Goal: Download file/media

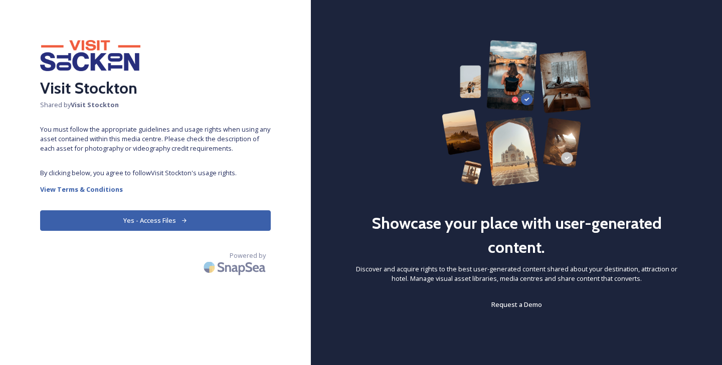
click at [146, 221] on button "Yes - Access Files" at bounding box center [155, 220] width 230 height 21
click at [156, 220] on button "Yes - Access Files" at bounding box center [155, 220] width 230 height 21
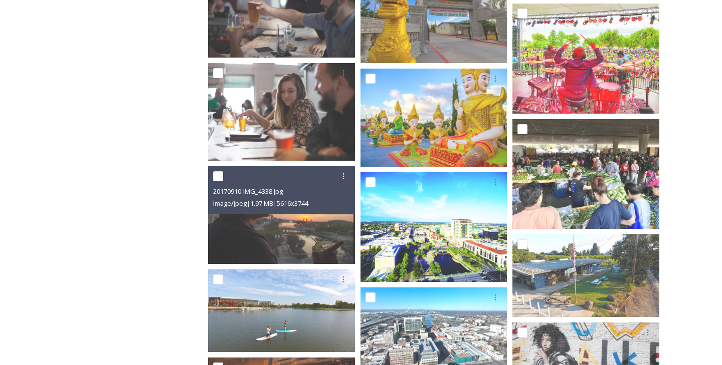
scroll to position [4828, 0]
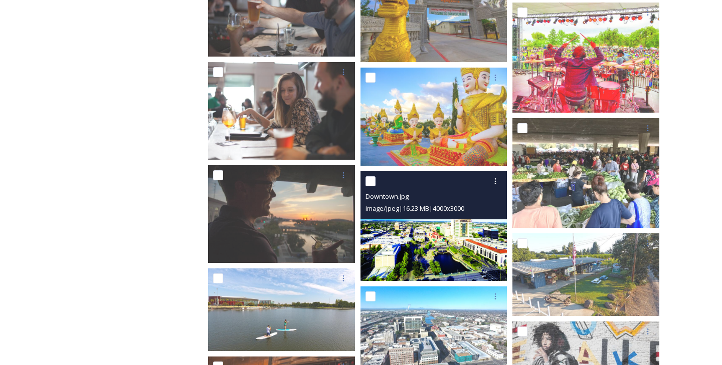
click at [456, 250] on img at bounding box center [433, 226] width 147 height 110
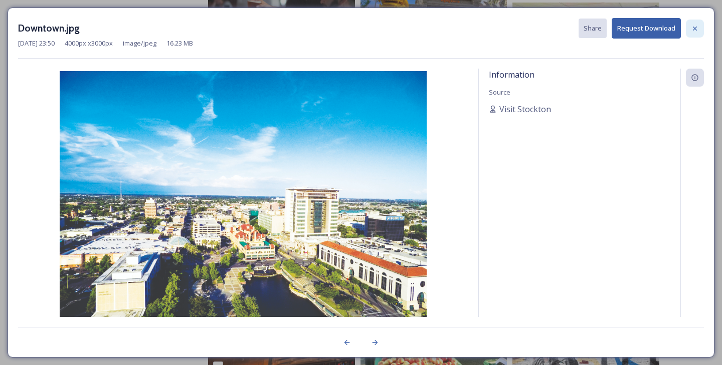
click at [694, 25] on icon at bounding box center [694, 29] width 8 height 8
